Goal: Task Accomplishment & Management: Use online tool/utility

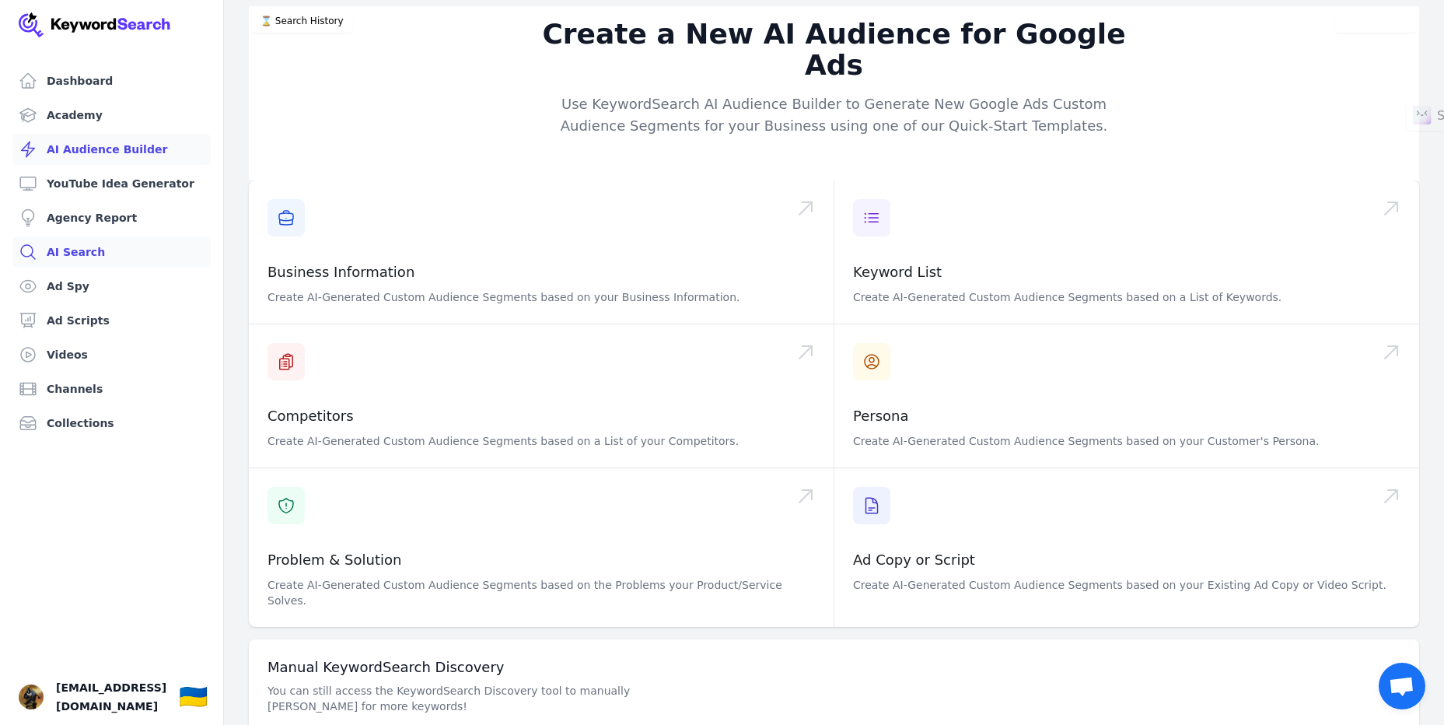
click at [75, 254] on link "AI Search" at bounding box center [111, 251] width 198 height 31
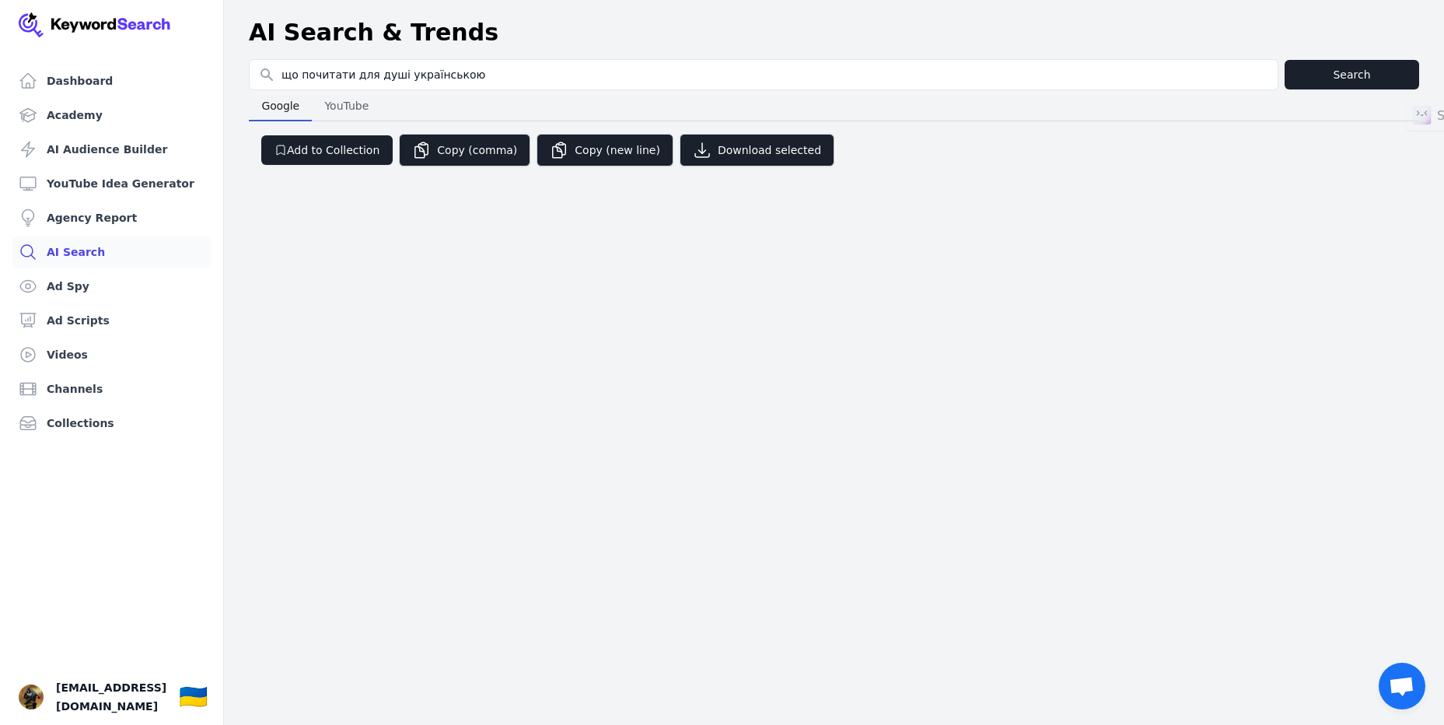
type input "що почитати для душі українською"
click at [1333, 79] on button "Search" at bounding box center [1352, 75] width 135 height 30
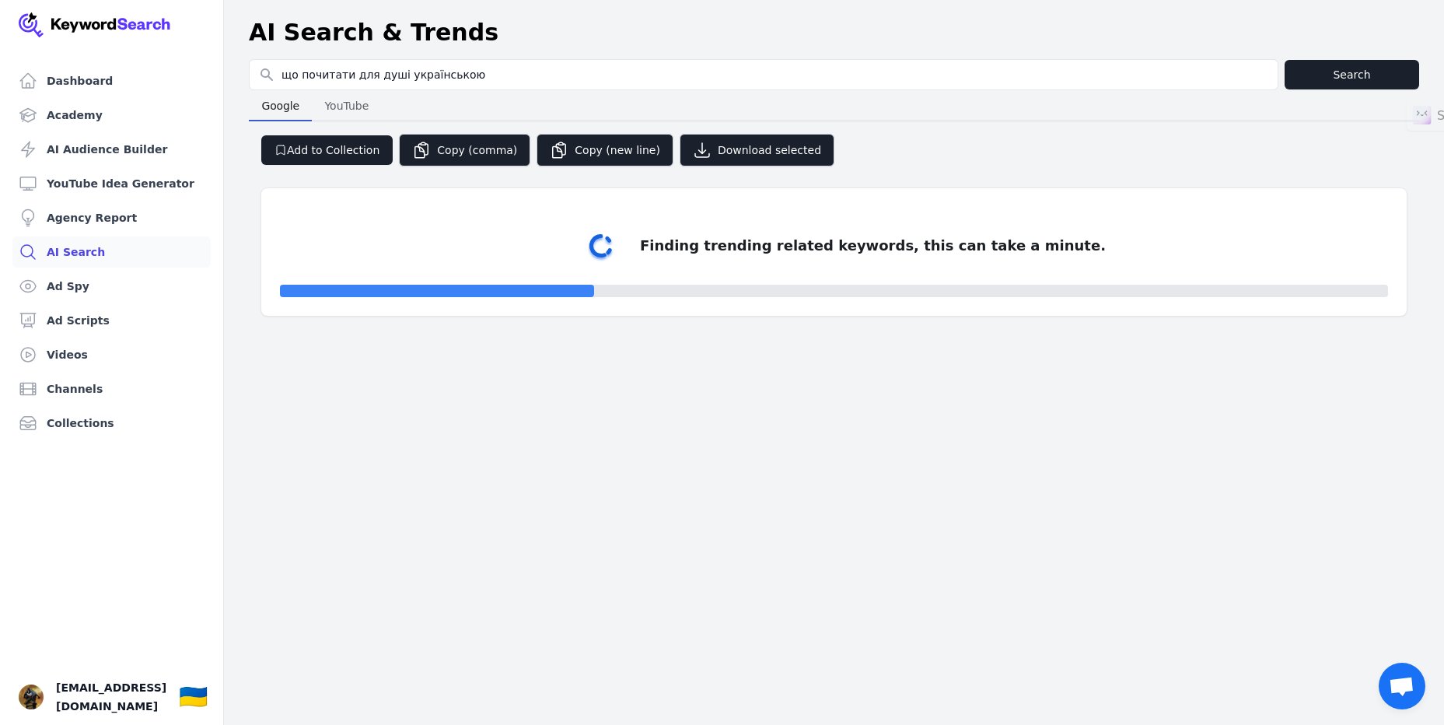
select select "50"
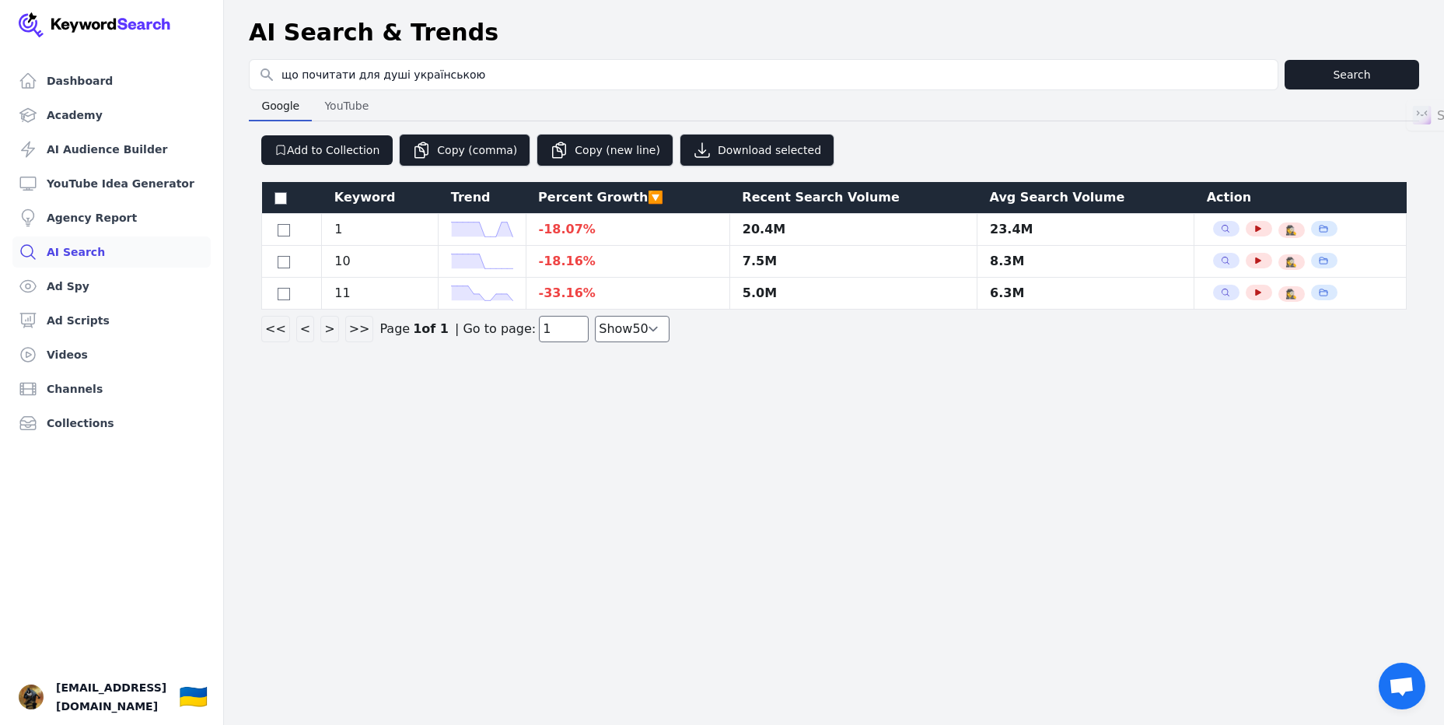
click at [361, 105] on span "YouTube" at bounding box center [346, 106] width 57 height 22
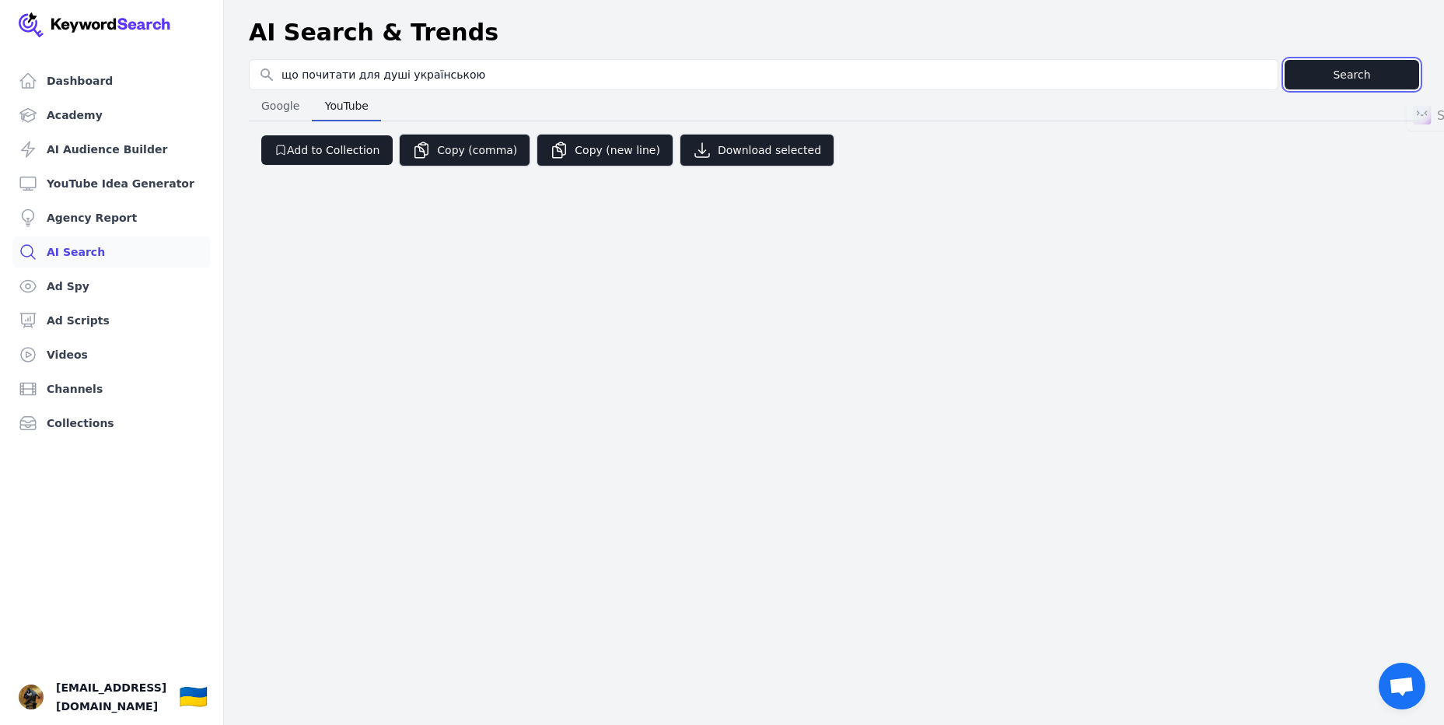
click at [1408, 68] on button "Search" at bounding box center [1352, 75] width 135 height 30
